Goal: Information Seeking & Learning: Learn about a topic

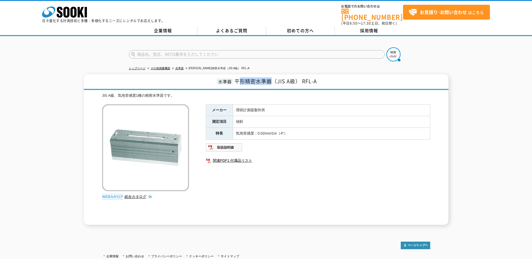
drag, startPoint x: 238, startPoint y: 79, endPoint x: 270, endPoint y: 79, distance: 32.5
click at [270, 79] on span "平形精密水準器（JIS A級） RFL-A" at bounding box center [276, 81] width 82 height 8
drag, startPoint x: 270, startPoint y: 79, endPoint x: 264, endPoint y: 79, distance: 5.9
click at [270, 79] on span "平形精密水準器（JIS A級） RFL-A" at bounding box center [276, 81] width 82 height 8
drag, startPoint x: 256, startPoint y: 78, endPoint x: 270, endPoint y: 77, distance: 14.3
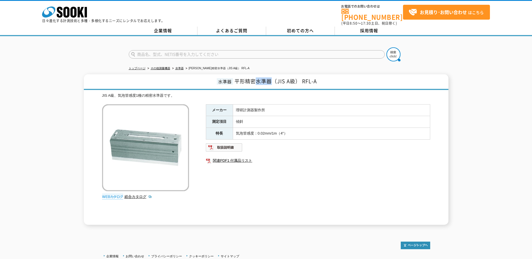
click at [270, 77] on span "平形精密水準器（JIS A級） RFL-A" at bounding box center [276, 81] width 82 height 8
copy span "水準器"
drag, startPoint x: 81, startPoint y: 142, endPoint x: 120, endPoint y: 146, distance: 39.2
click at [81, 142] on div "水準器 [PERSON_NAME]精密水準器（JIS A級） RFL-A JIS A級、気泡管感度1種の精密水準器です。 総合カタログ メーカー 理研計測器製…" at bounding box center [266, 149] width 532 height 151
drag, startPoint x: 237, startPoint y: 78, endPoint x: 270, endPoint y: 80, distance: 32.9
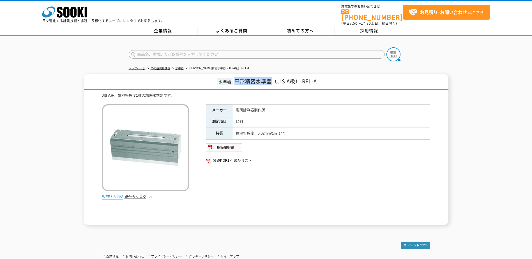
click at [270, 80] on span "平形精密水準器（JIS A級） RFL-A" at bounding box center [276, 81] width 82 height 8
copy span "[PERSON_NAME]精密水準器"
click at [72, 93] on div "水準器 [PERSON_NAME]精密水準器（JIS A級） RFL-A JIS A級、気泡管感度1種の精密水準器です。 総合カタログ メーカー 理研計測器製…" at bounding box center [266, 149] width 532 height 151
